Goal: Transaction & Acquisition: Purchase product/service

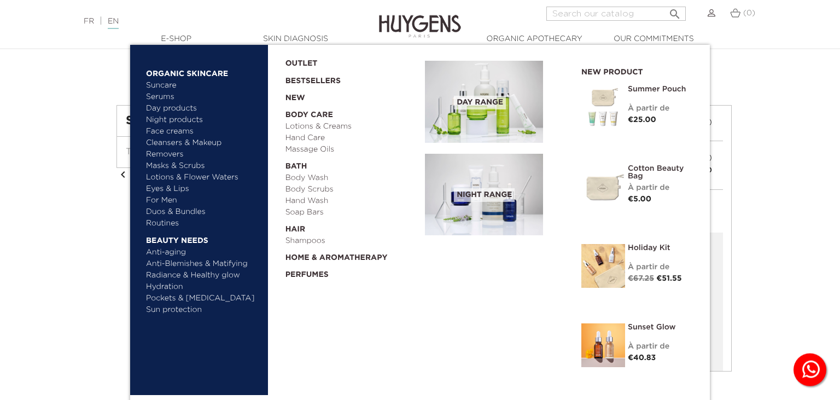
scroll to position [57, 0]
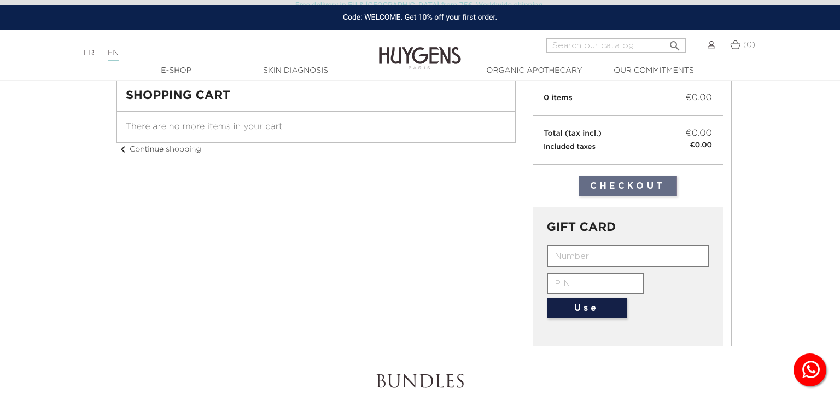
click at [616, 44] on input "Search" at bounding box center [617, 45] width 140 height 14
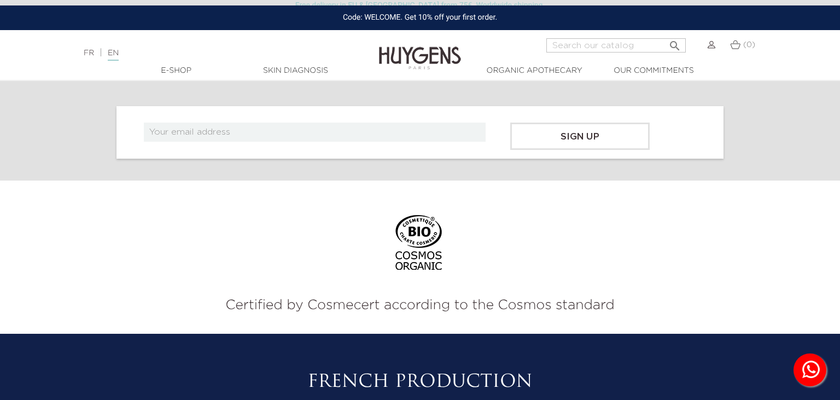
scroll to position [652, 0]
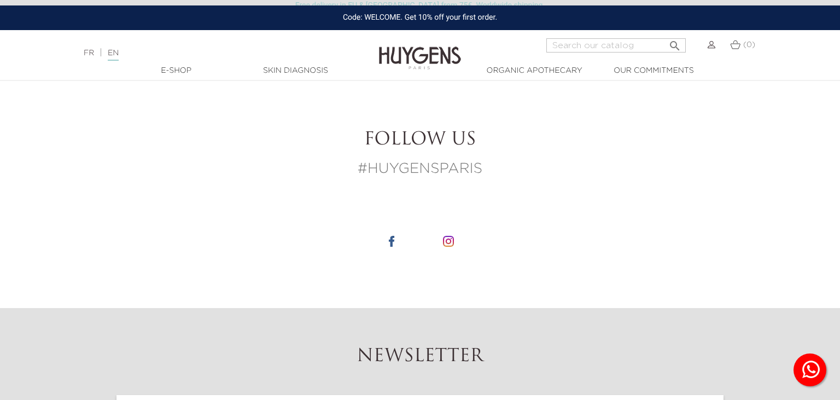
click at [393, 53] on img at bounding box center [420, 50] width 82 height 42
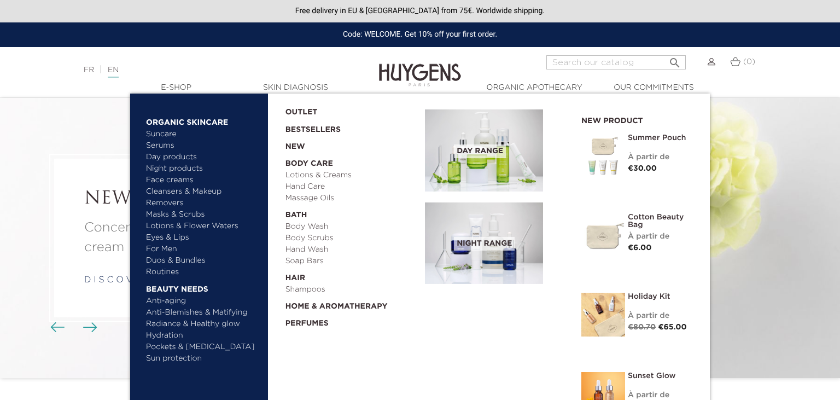
click at [166, 181] on link "Face creams" at bounding box center [203, 180] width 114 height 11
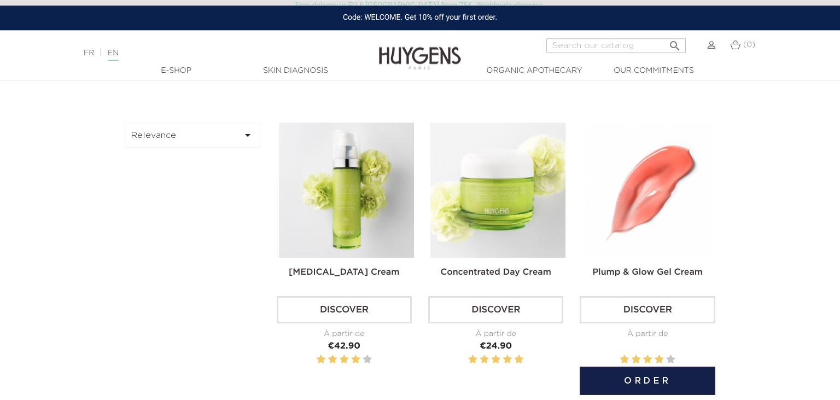
scroll to position [346, 0]
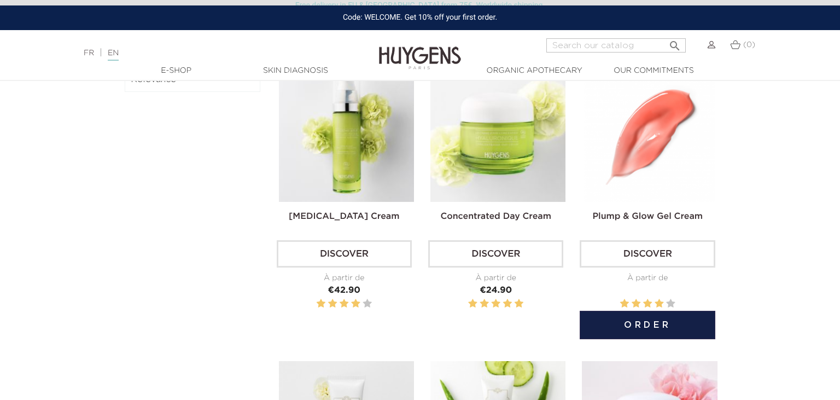
click at [645, 321] on button "Order" at bounding box center [647, 325] width 135 height 28
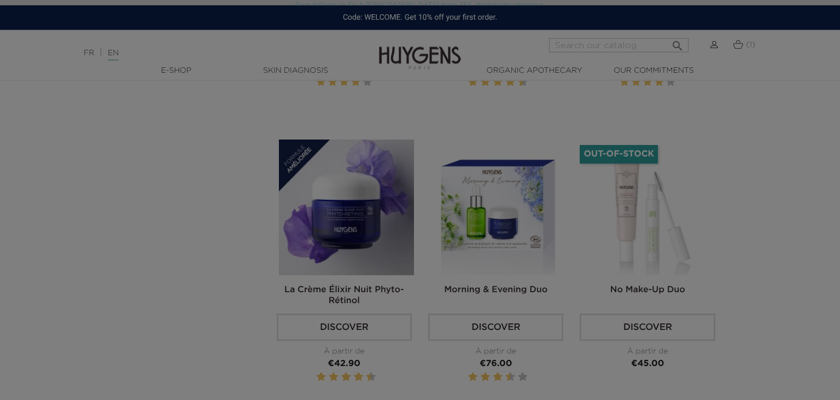
scroll to position [867, 0]
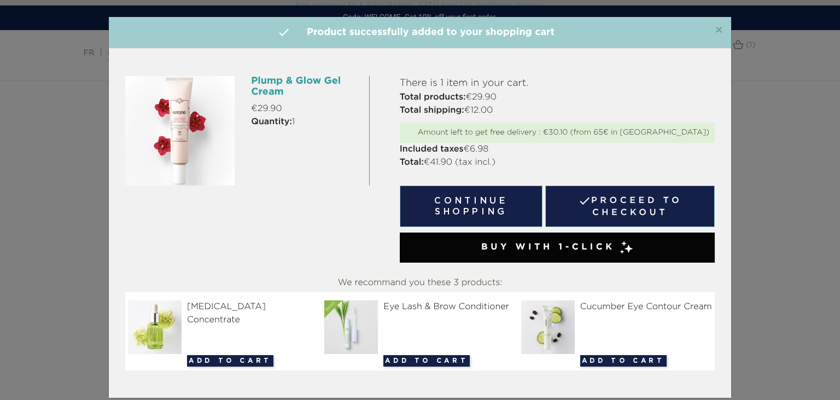
click at [801, 197] on div "×  Product successfully added to your shopping cart Plump & Glow Gel Cream €29…" at bounding box center [420, 200] width 840 height 400
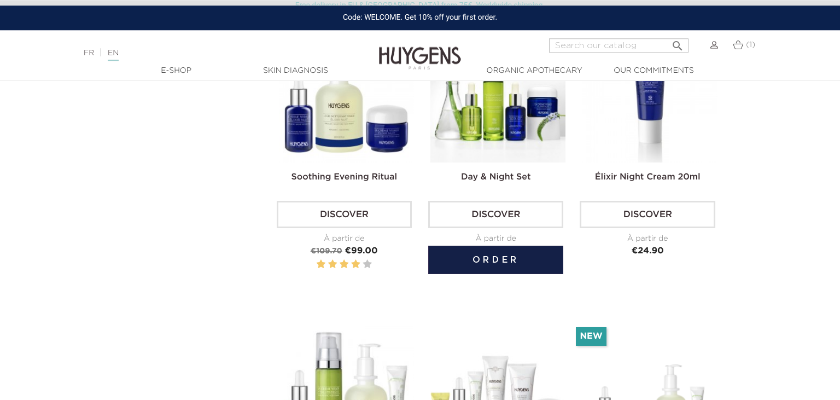
scroll to position [1560, 0]
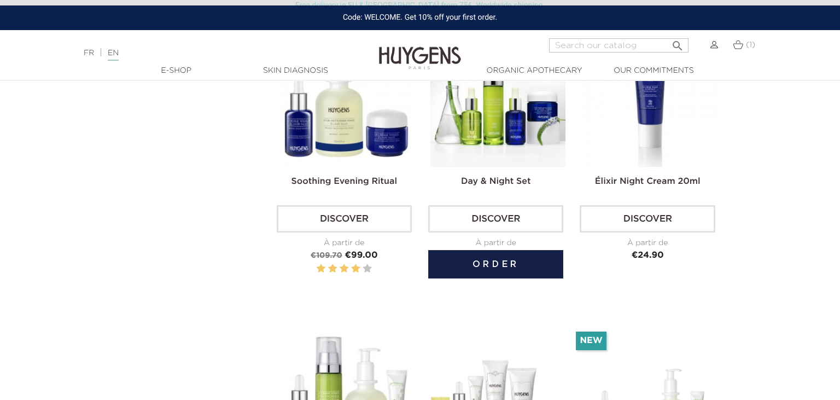
click at [504, 265] on button "Order" at bounding box center [495, 264] width 135 height 28
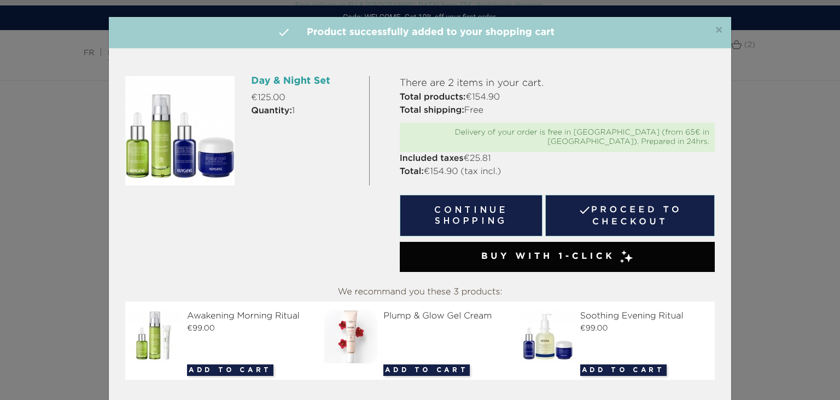
click at [814, 201] on div "×  Product successfully added to your shopping cart Day & Night Set €125.00 Qu…" at bounding box center [420, 200] width 840 height 400
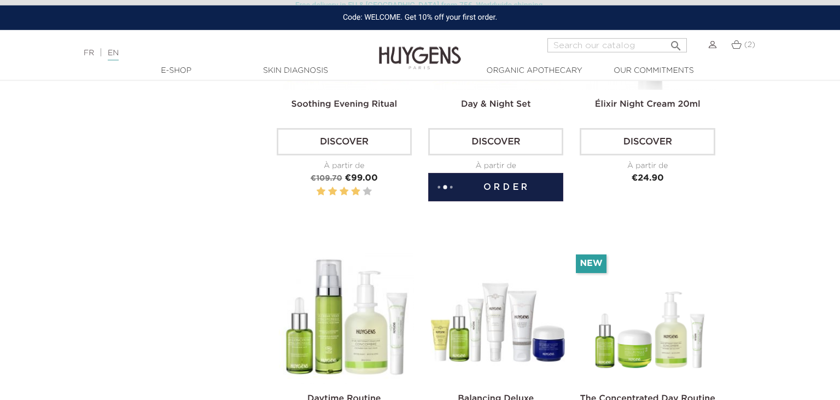
scroll to position [1617, 0]
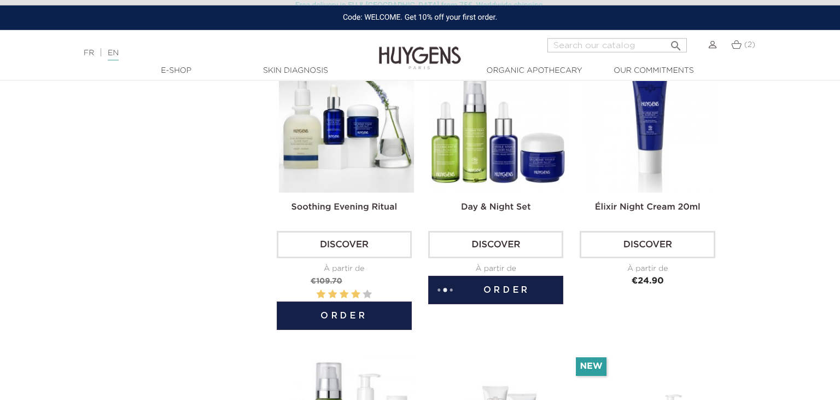
scroll to position [1502, 0]
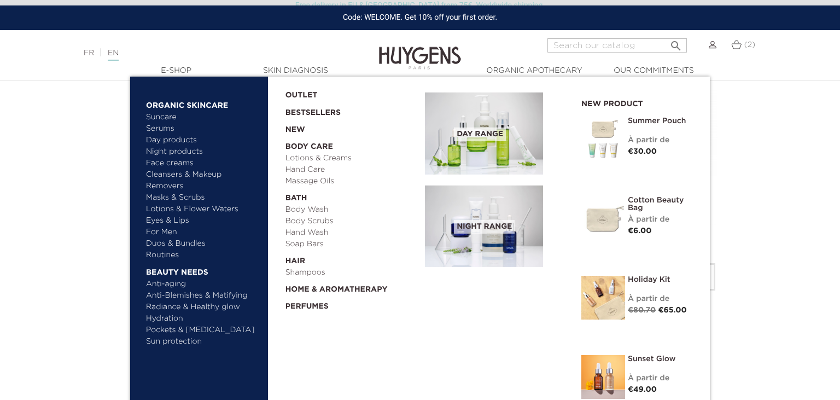
click at [169, 150] on link "Night products" at bounding box center [198, 151] width 104 height 11
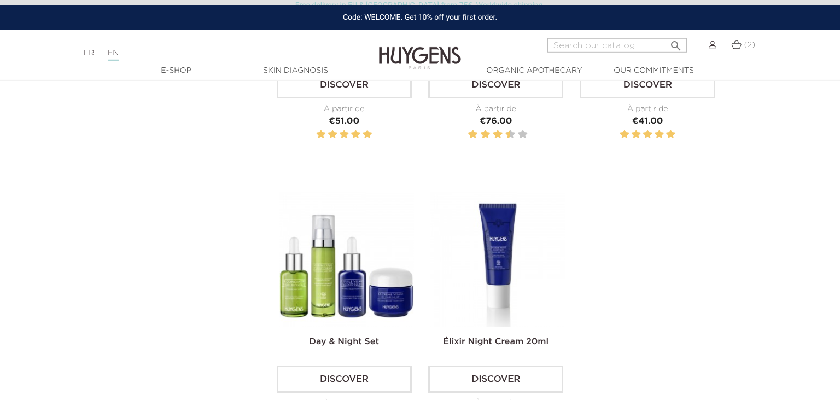
scroll to position [1097, 0]
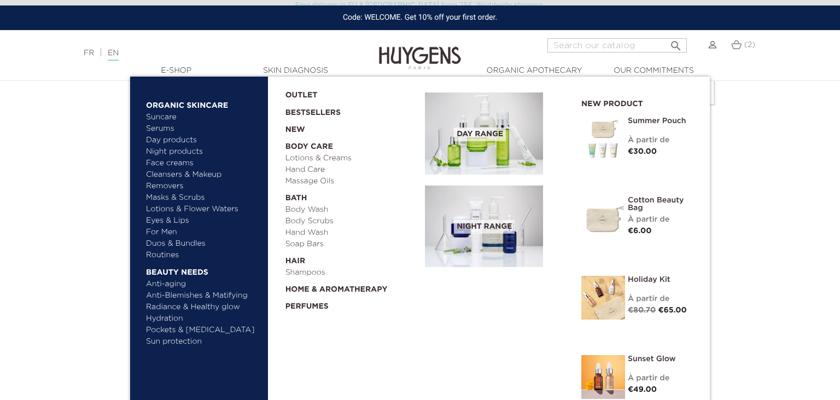
click at [309, 306] on link "Perfumes" at bounding box center [352, 303] width 132 height 17
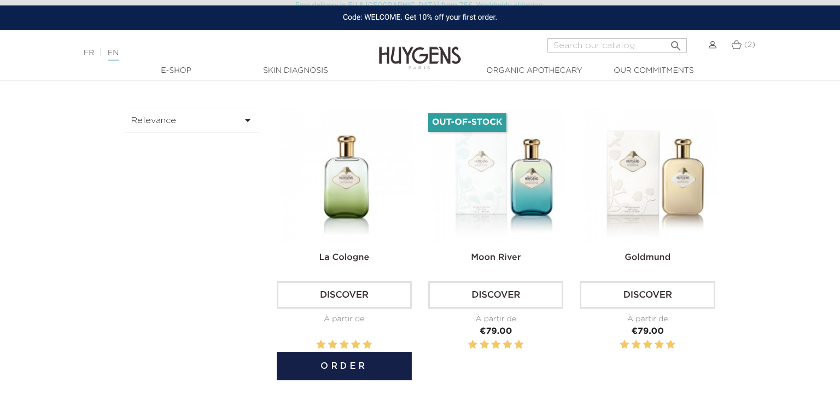
scroll to position [346, 0]
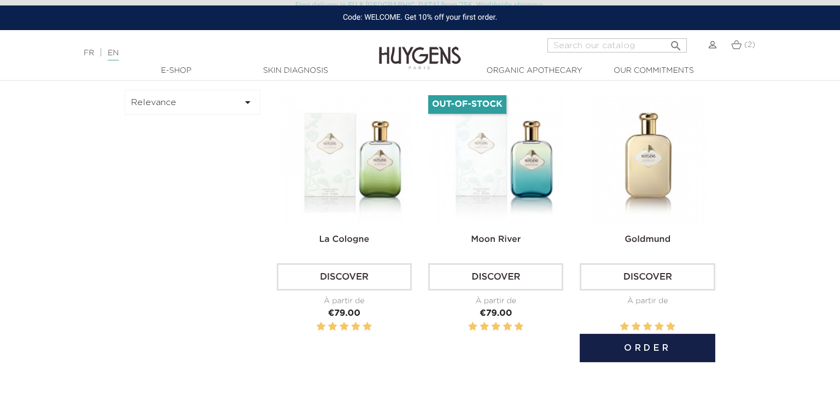
click at [643, 348] on button "Order" at bounding box center [647, 348] width 135 height 28
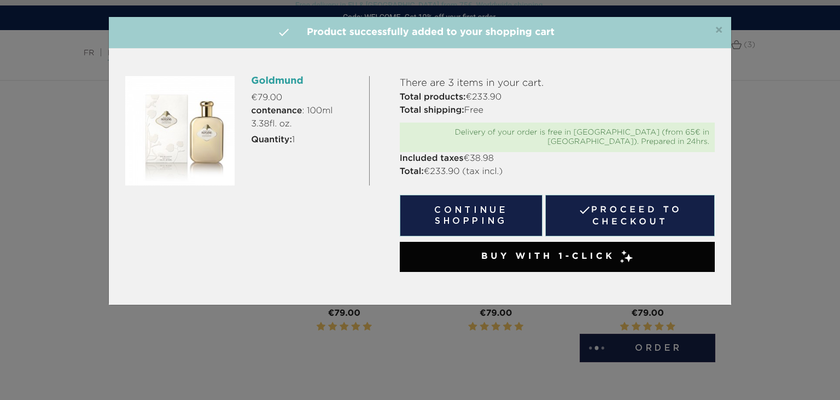
click at [583, 210] on link " Proceed to checkout" at bounding box center [630, 216] width 170 height 42
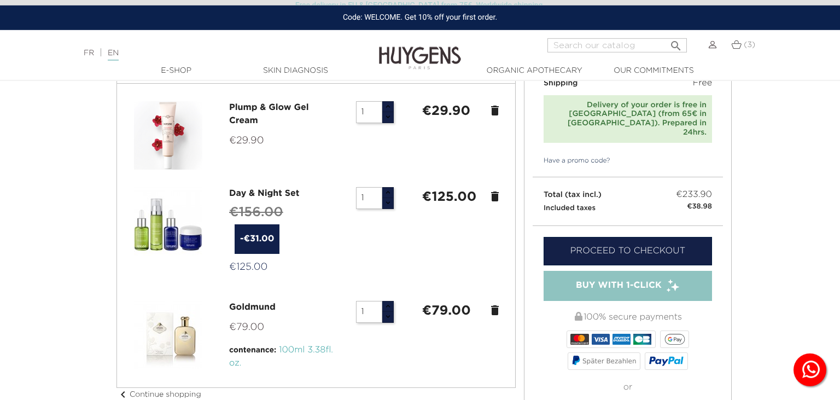
scroll to position [75, 0]
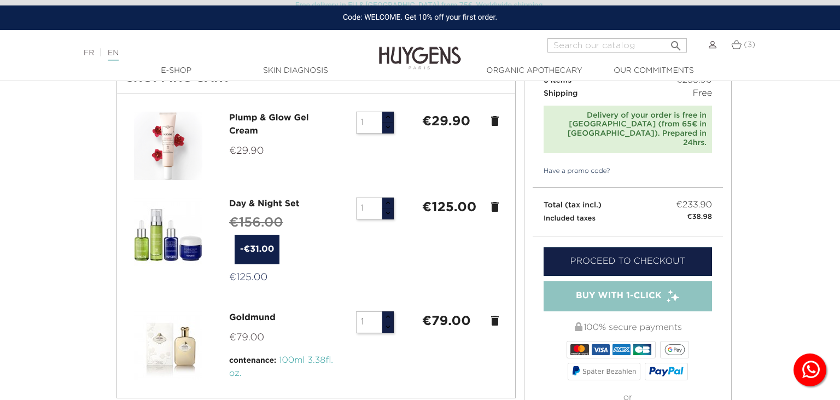
click at [493, 118] on icon "delete" at bounding box center [495, 120] width 13 height 13
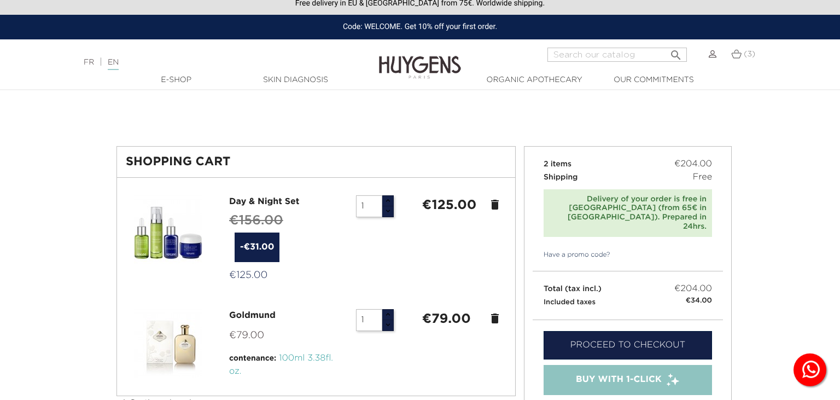
scroll to position [0, 0]
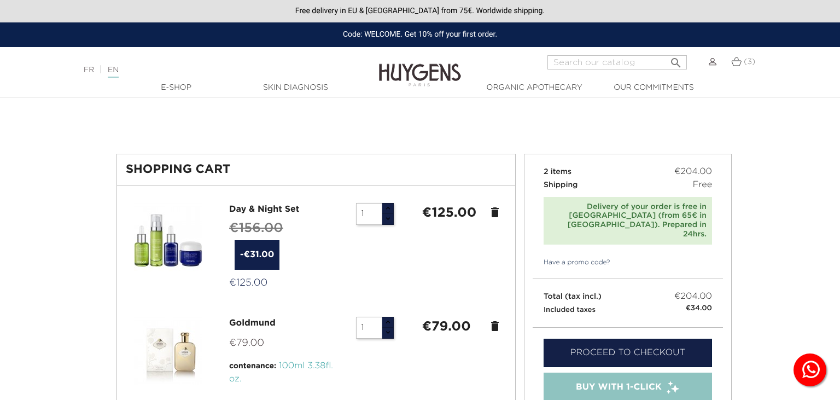
click at [742, 62] on link "(3)" at bounding box center [743, 61] width 24 height 9
click at [615, 339] on link "Proceed to checkout" at bounding box center [628, 353] width 169 height 28
